Goal: Obtain resource: Download file/media

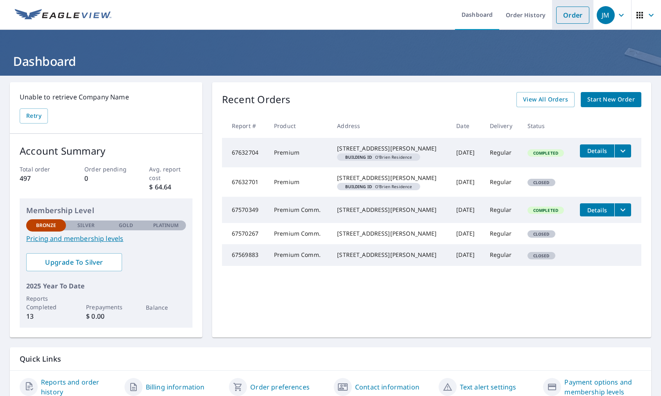
click at [569, 15] on link "Order" at bounding box center [572, 15] width 33 height 17
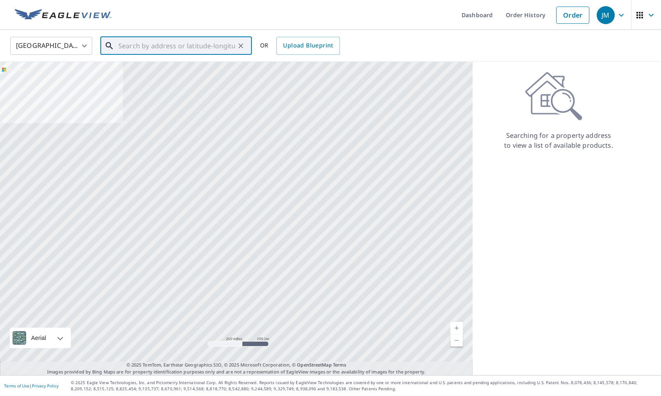
click at [192, 47] on input "text" at bounding box center [176, 45] width 117 height 23
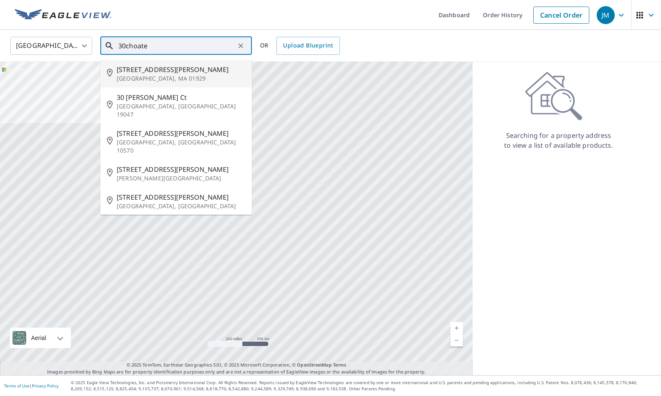
click at [126, 46] on input "30choate" at bounding box center [176, 45] width 117 height 23
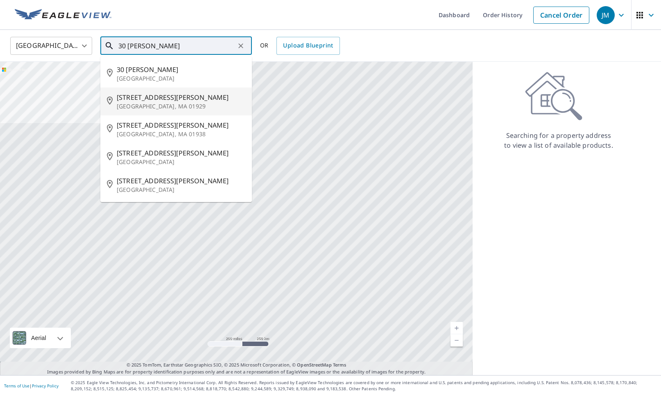
click at [140, 97] on span "[STREET_ADDRESS][PERSON_NAME]" at bounding box center [181, 98] width 129 height 10
type input "[STREET_ADDRESS][PERSON_NAME]"
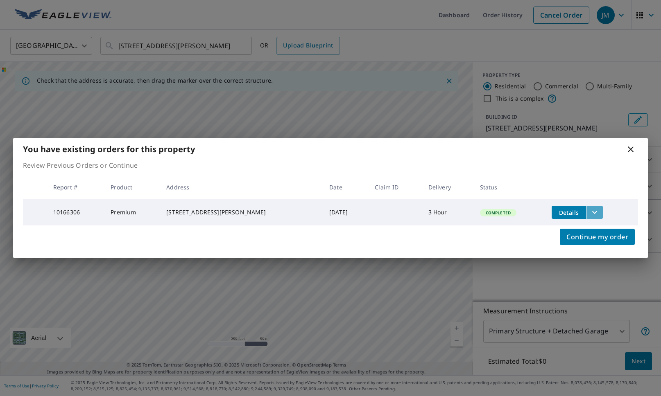
click at [594, 211] on icon "filesDropdownBtn-10166306" at bounding box center [595, 213] width 10 height 10
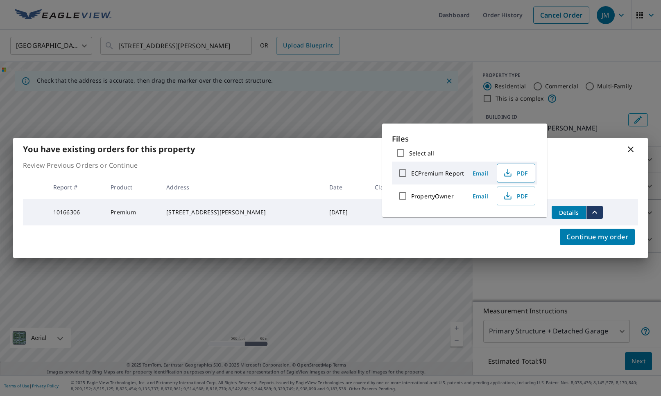
click at [510, 174] on icon "button" at bounding box center [508, 173] width 10 height 10
click at [456, 174] on label "ECPremium Report" at bounding box center [437, 173] width 53 height 8
click at [411, 174] on input "ECPremium Report" at bounding box center [402, 173] width 17 height 17
checkbox input "true"
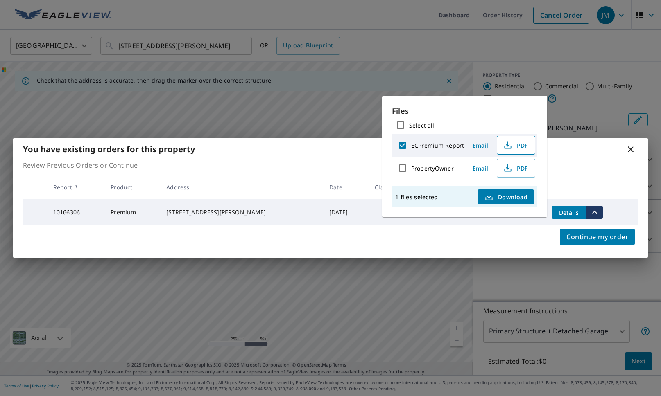
click at [519, 151] on button "PDF" at bounding box center [516, 145] width 38 height 19
